Goal: Task Accomplishment & Management: Complete application form

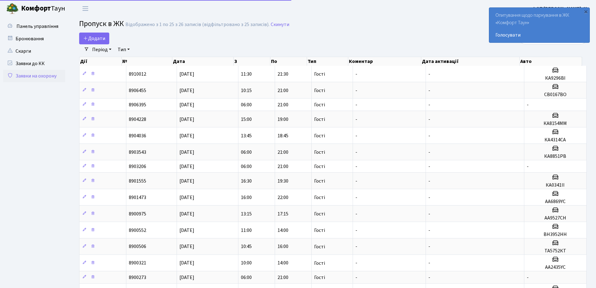
select select "25"
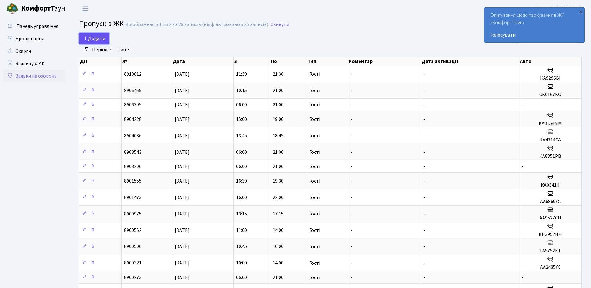
click at [96, 42] on link "Додати" at bounding box center [94, 39] width 30 height 12
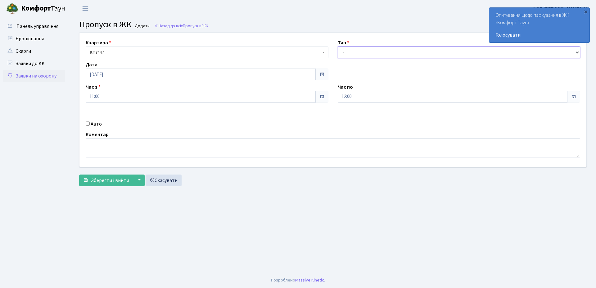
click at [355, 48] on select "- Доставка Таксі Гості Сервіс" at bounding box center [458, 53] width 243 height 12
select select "3"
click at [337, 47] on select "- Доставка Таксі Гості Сервіс" at bounding box center [458, 53] width 243 height 12
click at [367, 98] on input "12:00" at bounding box center [452, 97] width 230 height 12
click at [356, 114] on icon at bounding box center [354, 118] width 17 height 17
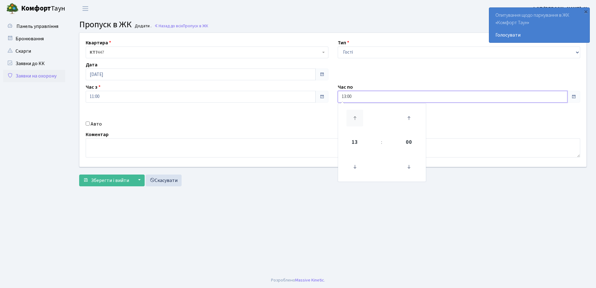
click at [356, 114] on icon at bounding box center [354, 118] width 17 height 17
type input "14:00"
click at [280, 120] on div "Квартира <b>КТ7</b>&nbsp;&nbsp;&nbsp;447 КТ7 447 Тип - Доставка Таксі Гості Сер…" at bounding box center [333, 100] width 516 height 134
click at [84, 123] on div "Авто" at bounding box center [207, 123] width 252 height 7
click at [85, 123] on div "Авто" at bounding box center [207, 123] width 252 height 7
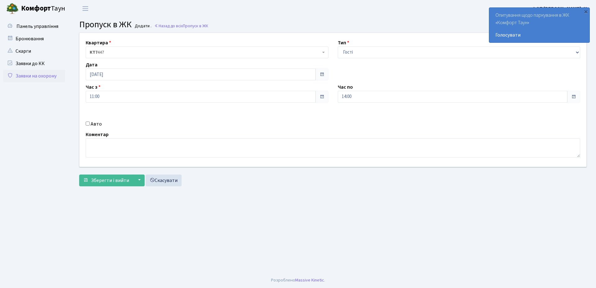
click at [87, 124] on input "Авто" at bounding box center [88, 124] width 4 height 4
checkbox input "true"
click at [353, 121] on input "text" at bounding box center [458, 119] width 243 height 12
paste input "КА4491АО"
type input "КА4491АО"
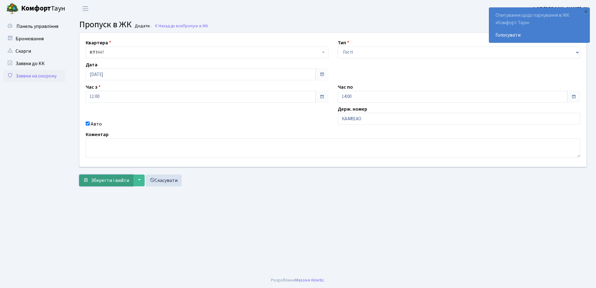
click at [101, 185] on button "Зберегти і вийти" at bounding box center [106, 181] width 54 height 12
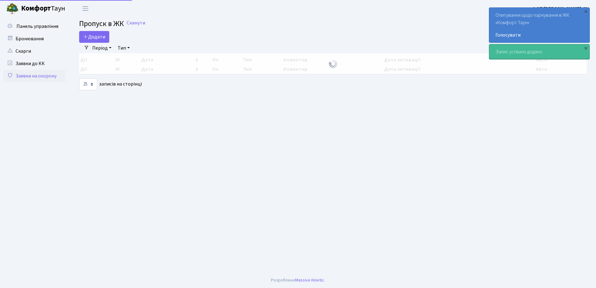
select select "25"
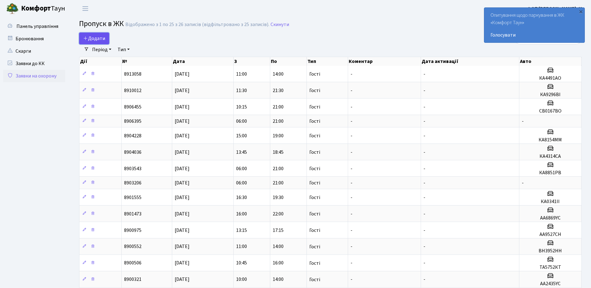
click at [89, 37] on span "Додати" at bounding box center [94, 38] width 22 height 7
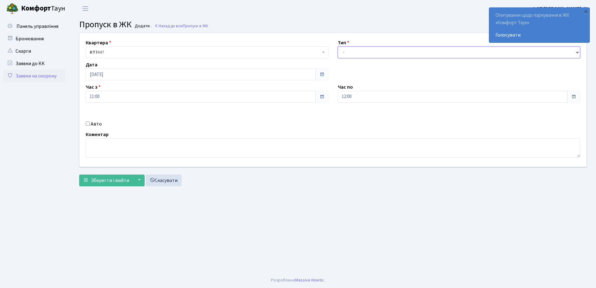
click at [371, 56] on select "- Доставка Таксі Гості Сервіс" at bounding box center [458, 53] width 243 height 12
select select "3"
click at [337, 47] on select "- Доставка Таксі Гості Сервіс" at bounding box center [458, 53] width 243 height 12
click at [131, 76] on input "[DATE]" at bounding box center [201, 75] width 230 height 12
click at [90, 143] on td "25" at bounding box center [91, 142] width 9 height 9
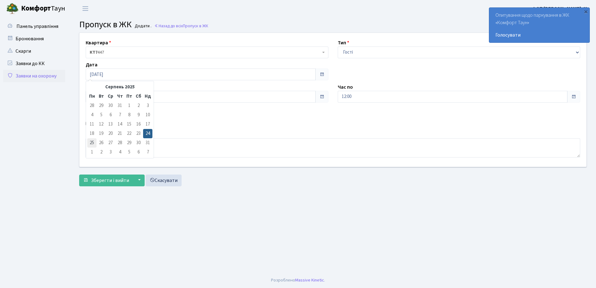
type input "[DATE]"
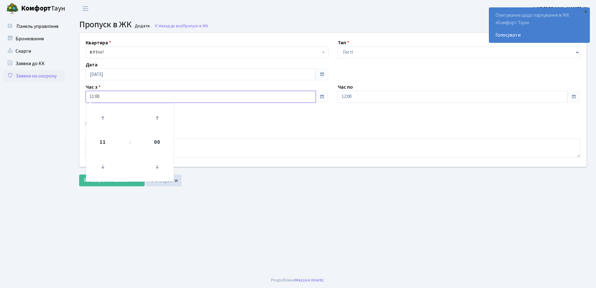
click at [130, 98] on input "11:00" at bounding box center [201, 97] width 230 height 12
click at [99, 167] on icon at bounding box center [102, 167] width 17 height 17
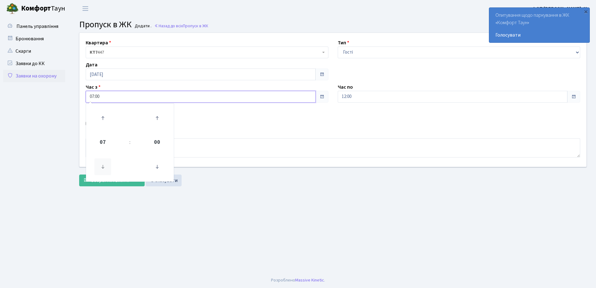
click at [99, 167] on icon at bounding box center [102, 167] width 17 height 17
type input "06:00"
click at [304, 121] on div "Авто" at bounding box center [207, 123] width 252 height 7
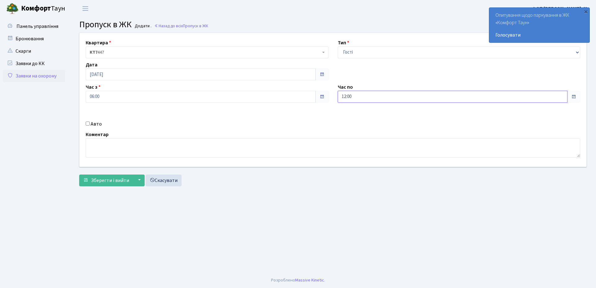
click at [363, 100] on input "12:00" at bounding box center [452, 97] width 230 height 12
click at [354, 118] on icon at bounding box center [354, 118] width 17 height 17
type input "15:00"
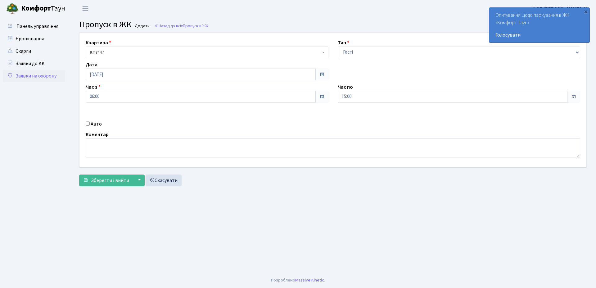
click at [256, 120] on div "Квартира <b>КТ7</b>&nbsp;&nbsp;&nbsp;447 КТ7 447 Тип - Доставка Таксі Гості Сер…" at bounding box center [333, 100] width 516 height 134
click at [105, 181] on span "Зберегти і вийти" at bounding box center [110, 180] width 38 height 7
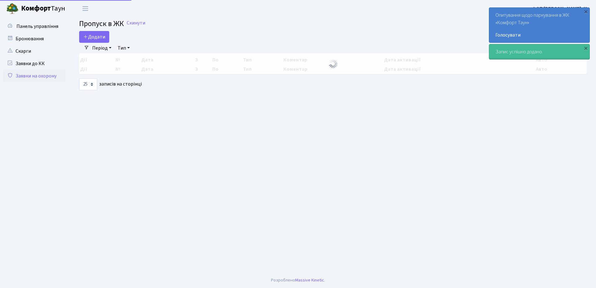
select select "25"
